Goal: Information Seeking & Learning: Learn about a topic

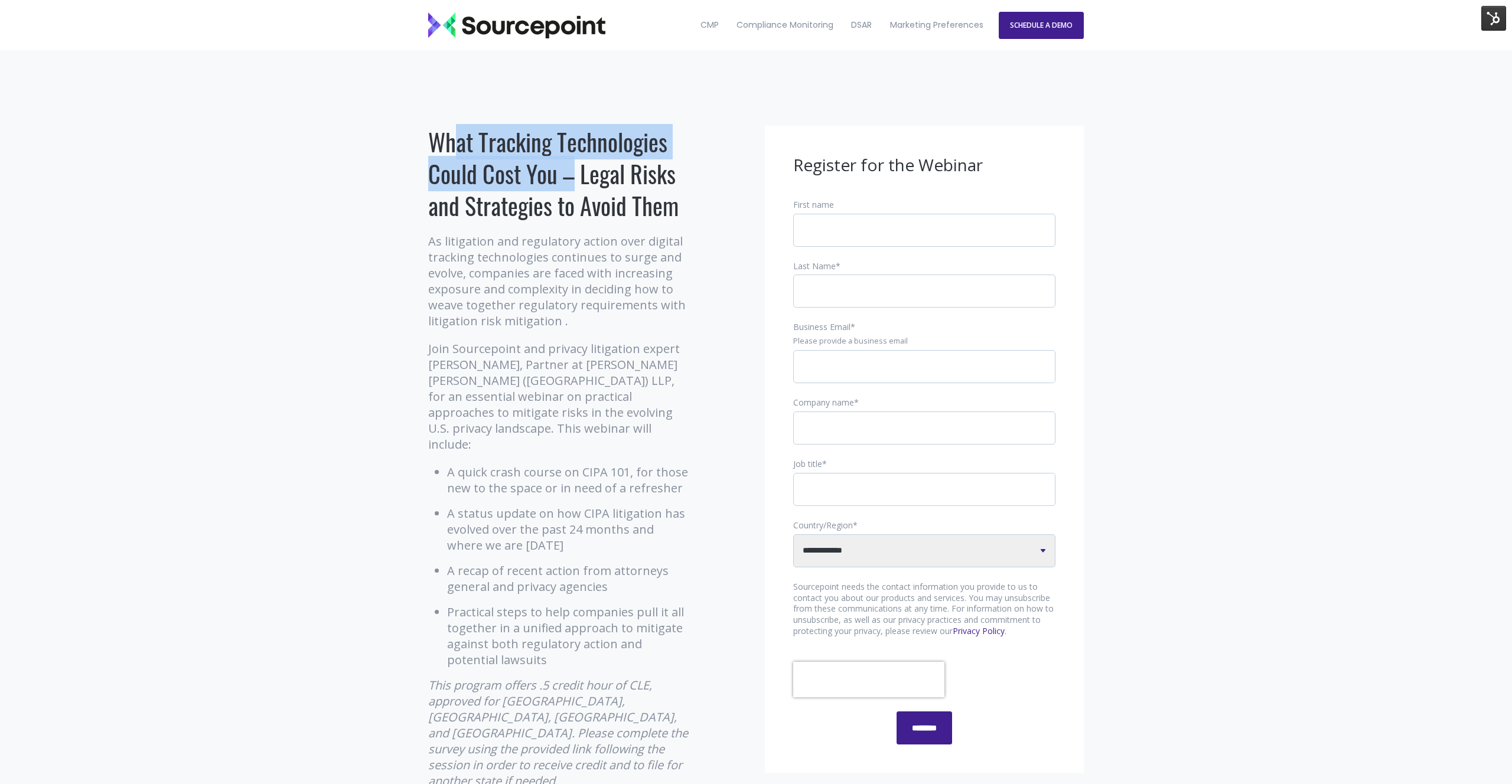
drag, startPoint x: 557, startPoint y: 178, endPoint x: 432, endPoint y: 140, distance: 130.6
click at [432, 140] on h1 "What Tracking Technologies Could Cost You – Legal Risks and Strategies to Avoid…" at bounding box center [559, 173] width 263 height 95
copy h1 "What Tracking Technologies Could Cost You"
drag, startPoint x: 681, startPoint y: 208, endPoint x: 432, endPoint y: 143, distance: 257.3
click at [432, 143] on h1 "What Tracking Technologies Could Cost You – Legal Risks and Strategies to Avoid…" at bounding box center [559, 173] width 263 height 95
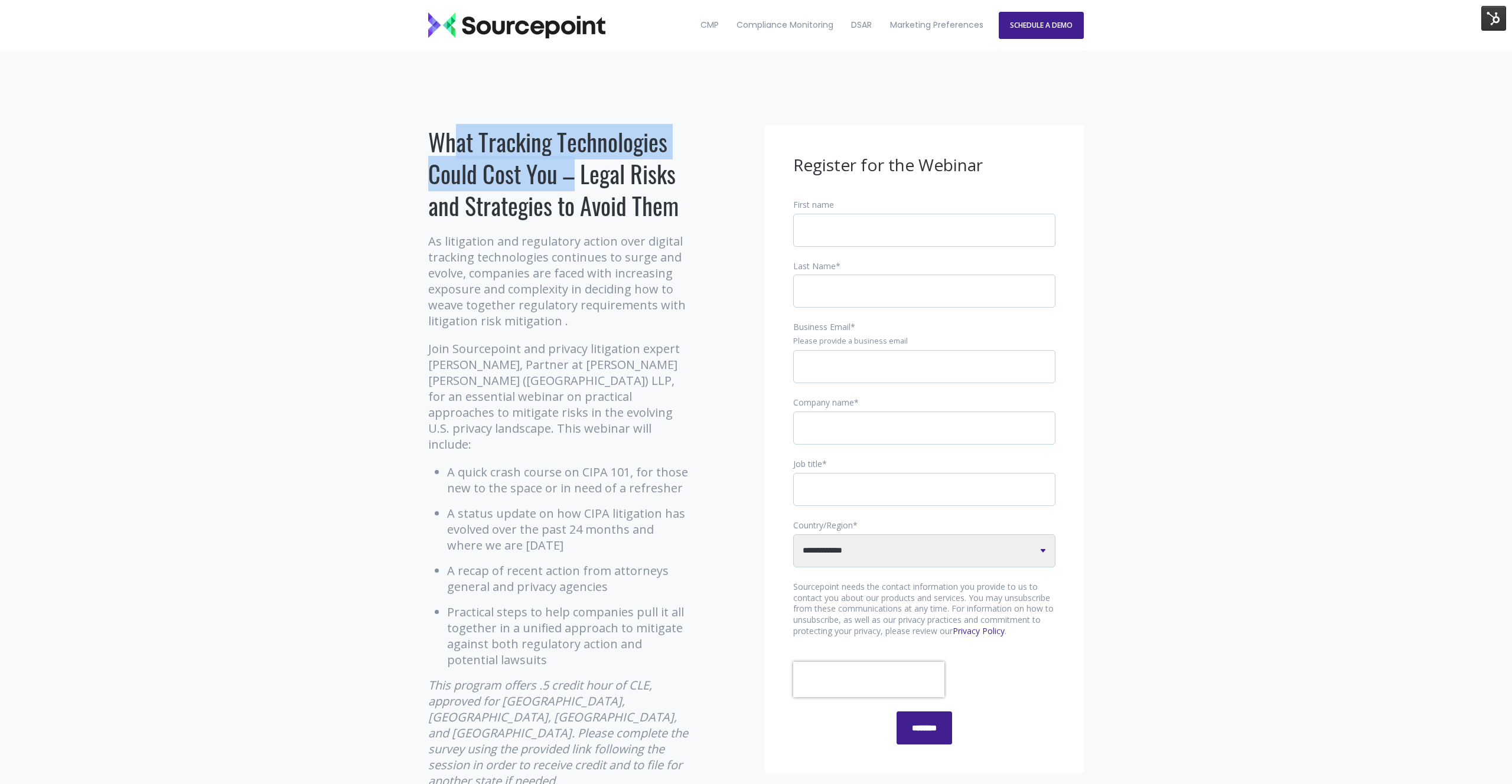
copy h1 "What Tracking Technologies Could Cost You – Legal Risks and Strategies to Avoid…"
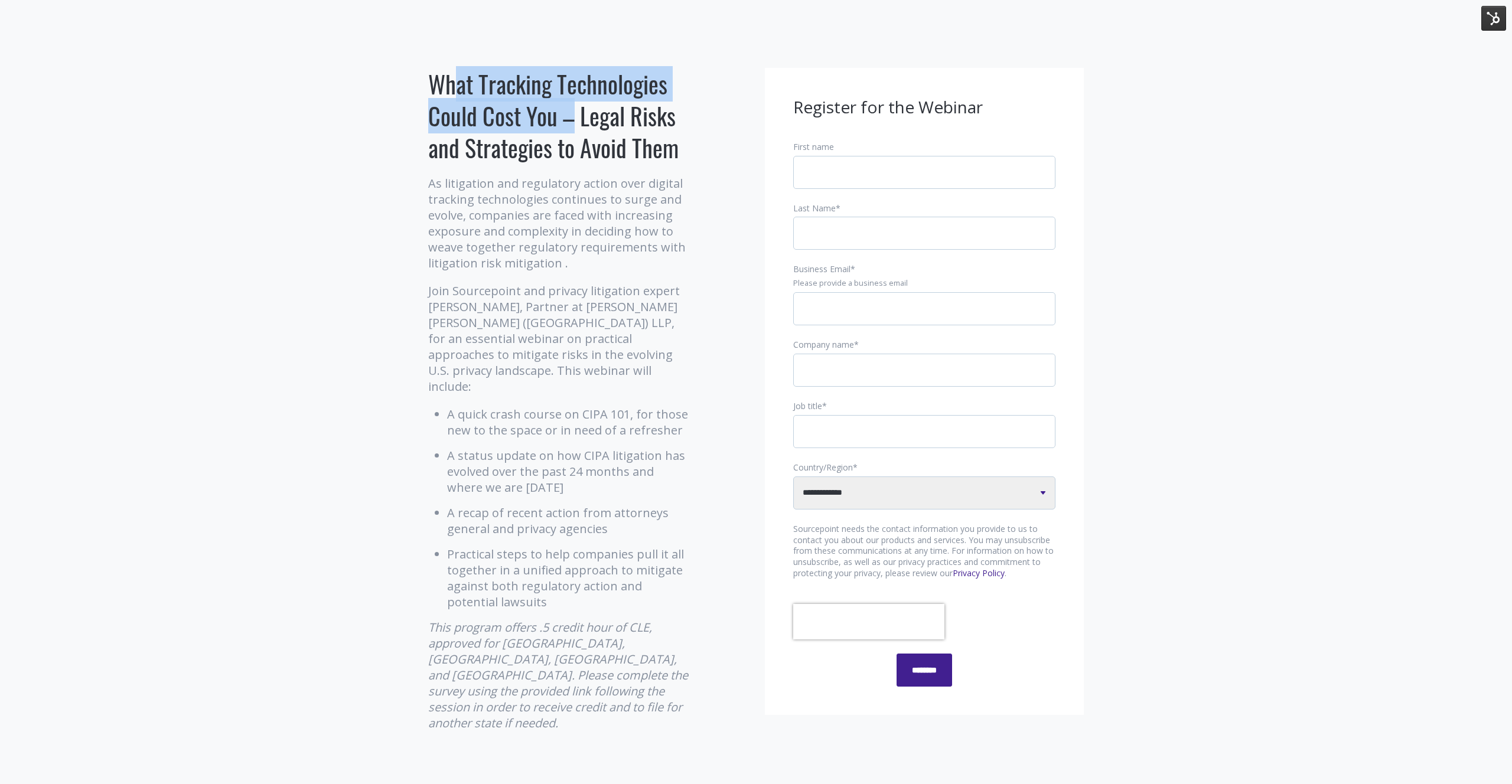
scroll to position [71, 0]
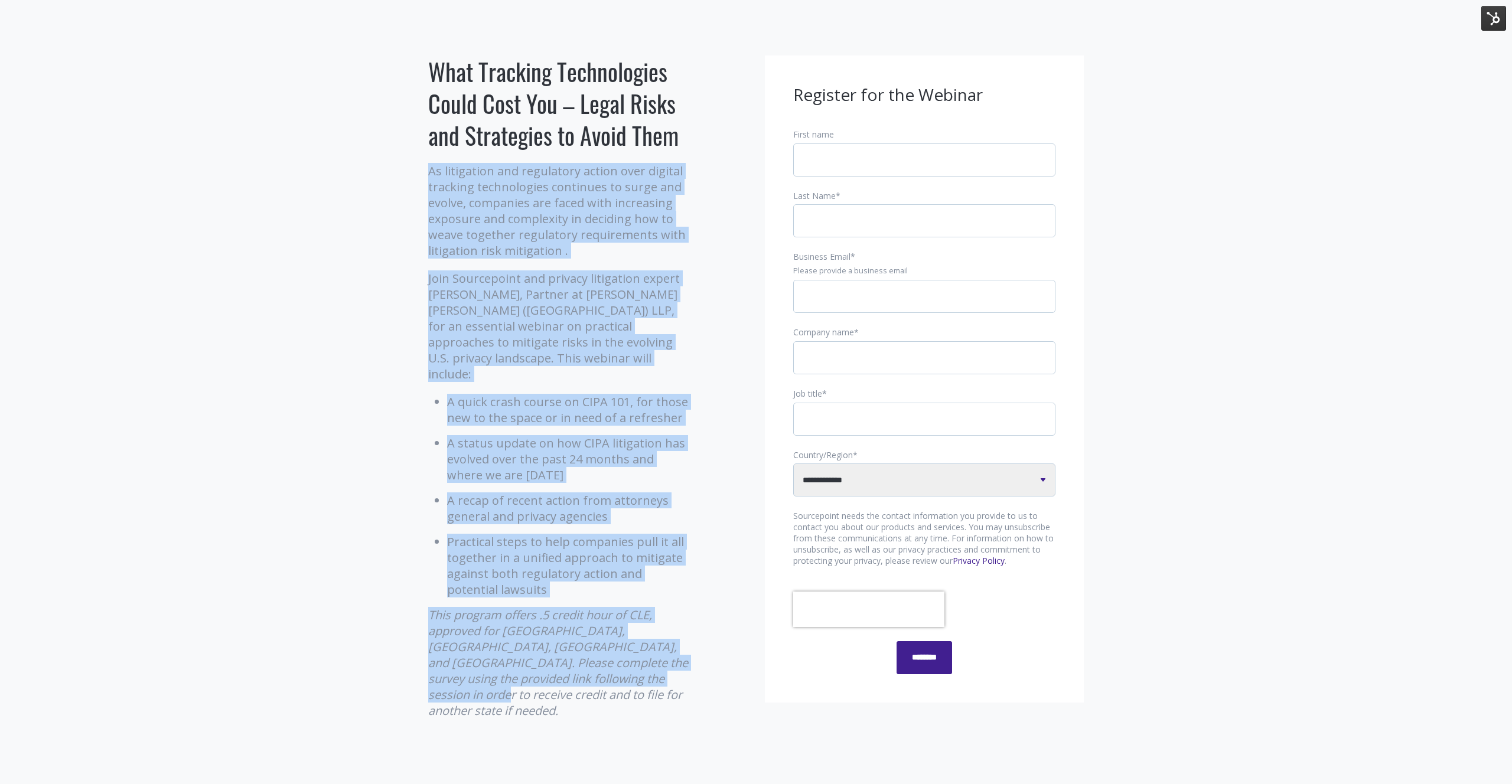
drag, startPoint x: 640, startPoint y: 661, endPoint x: 429, endPoint y: 172, distance: 532.6
click at [429, 172] on div "As litigation and regulatory action over digital tracking technologies continue…" at bounding box center [559, 463] width 263 height 599
copy div "Lo ipsumdolor sit ametconsec adipis elit seddoei temporin utlaboreetdo magnaali…"
